Goal: Transaction & Acquisition: Purchase product/service

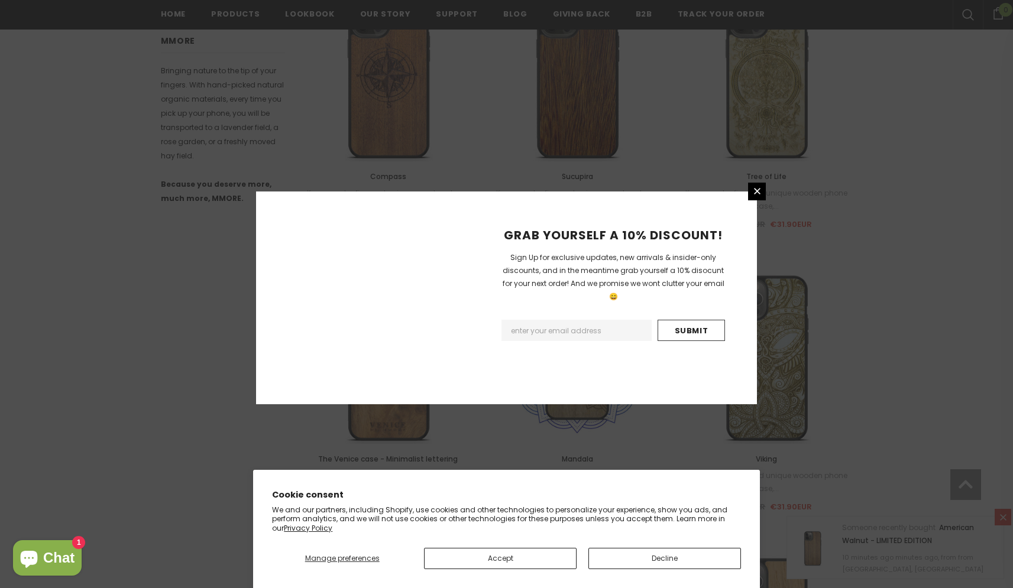
scroll to position [1281, 0]
